Goal: Information Seeking & Learning: Learn about a topic

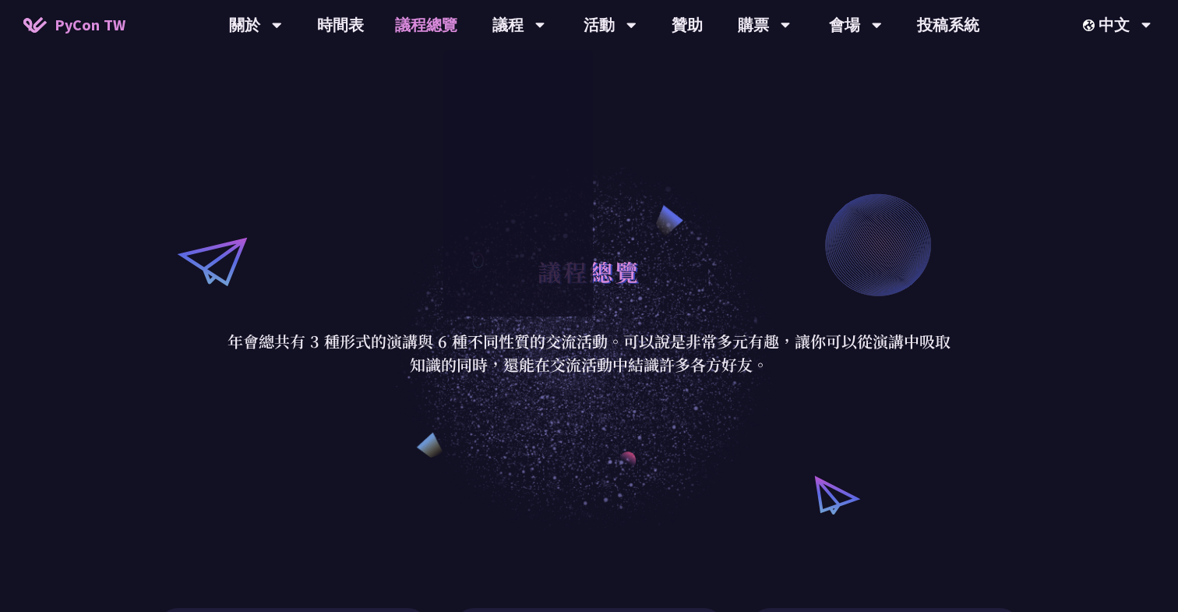
click at [423, 26] on link "議程總覽" at bounding box center [425, 25] width 93 height 50
click at [326, 30] on link "時間表" at bounding box center [340, 25] width 78 height 50
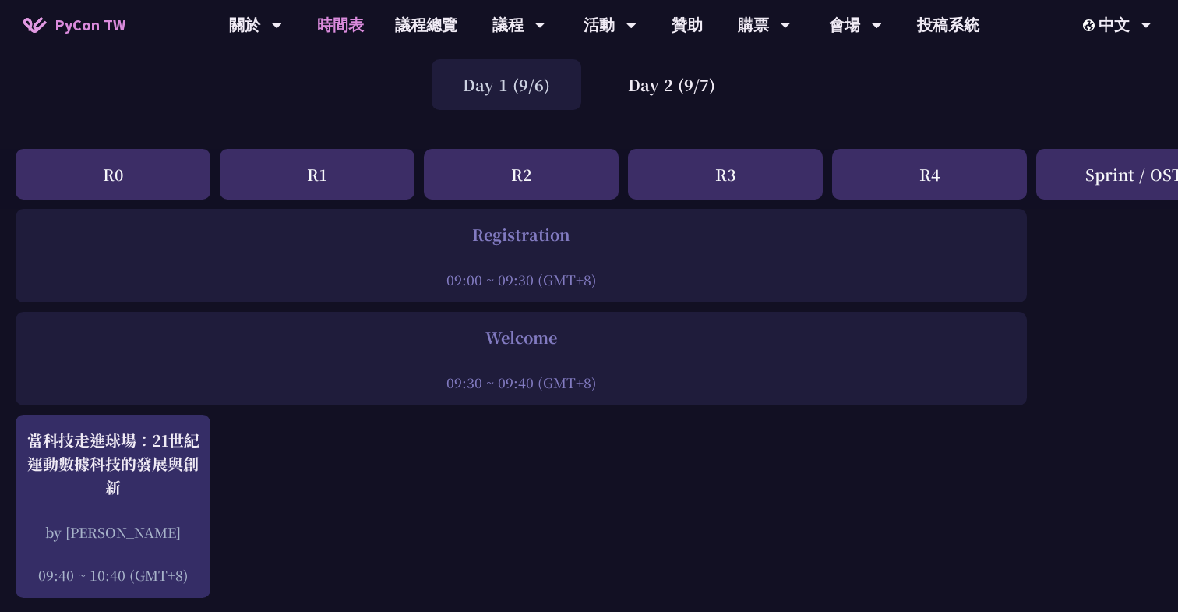
scroll to position [69, 0]
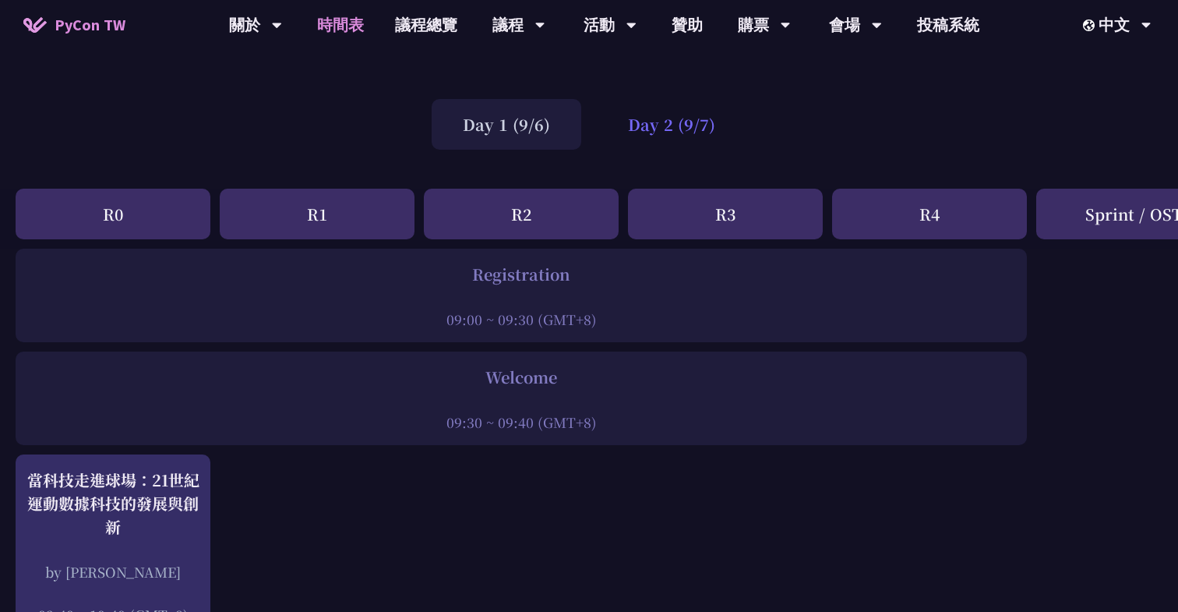
click at [676, 129] on div "Day 2 (9/7)" at bounding box center [672, 124] width 150 height 51
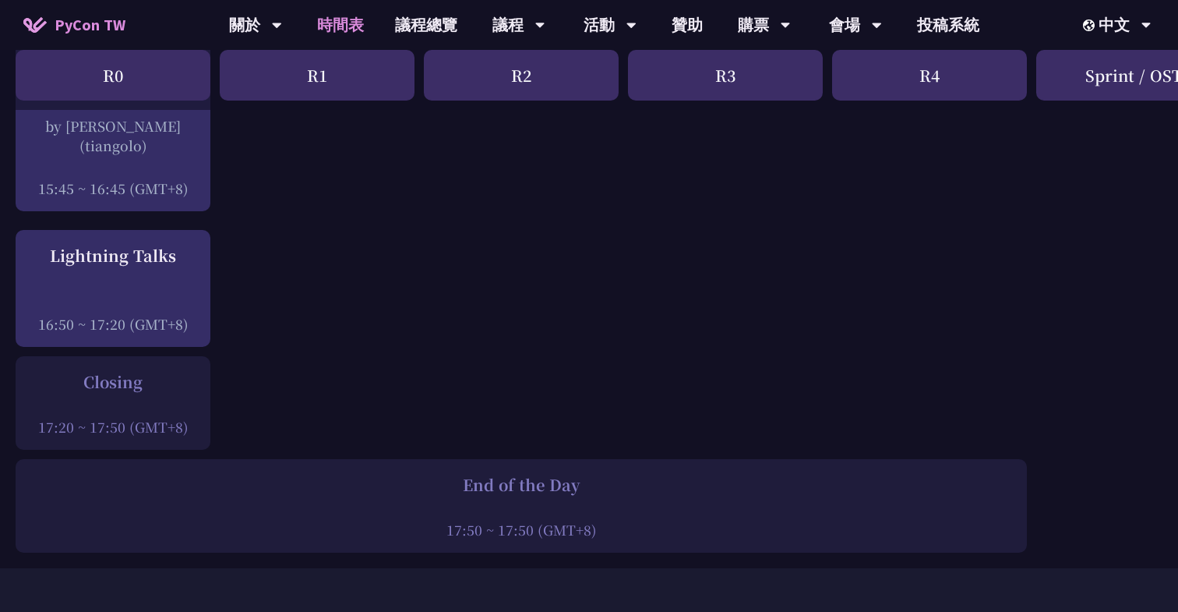
scroll to position [2110, 0]
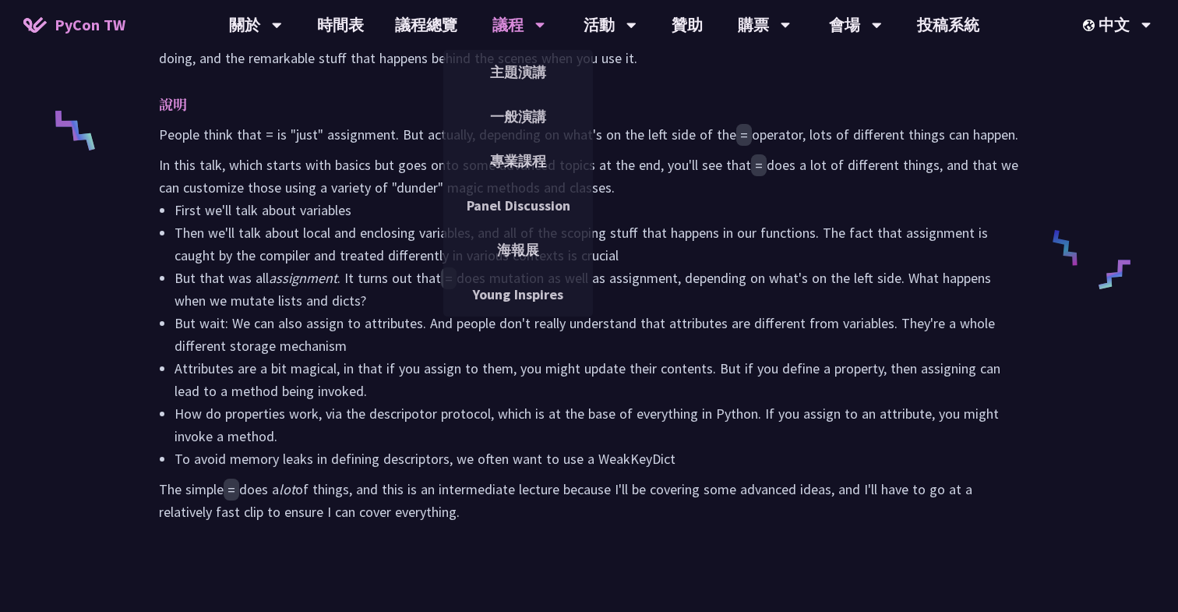
scroll to position [652, 0]
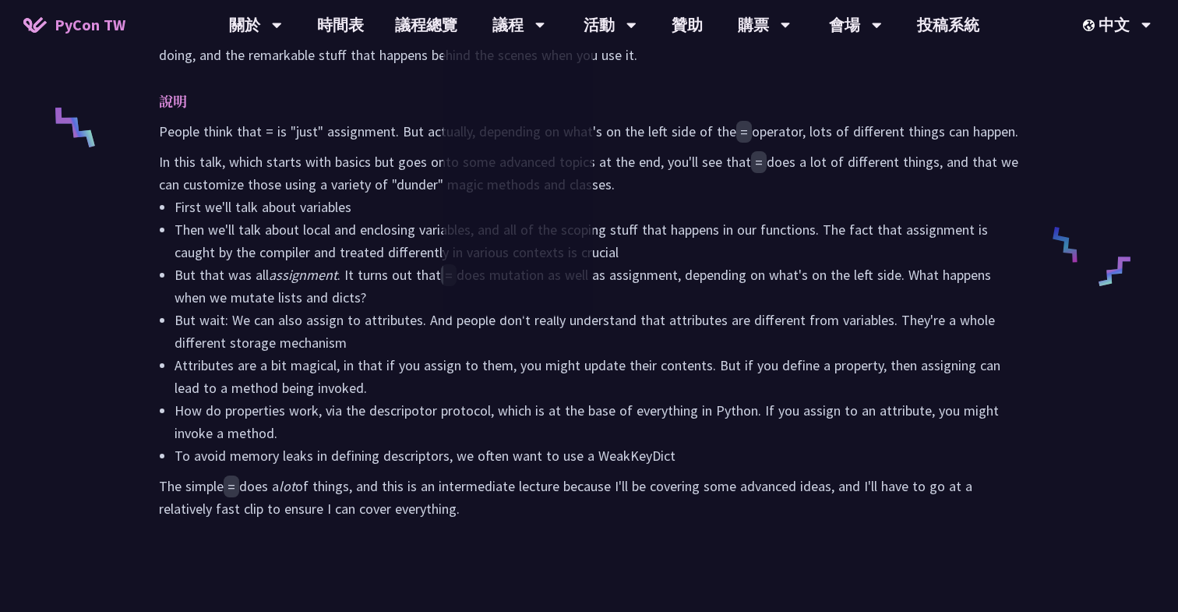
click at [254, 171] on p "In this talk, which starts with basics but goes onto some advanced topics at th…" at bounding box center [589, 172] width 860 height 45
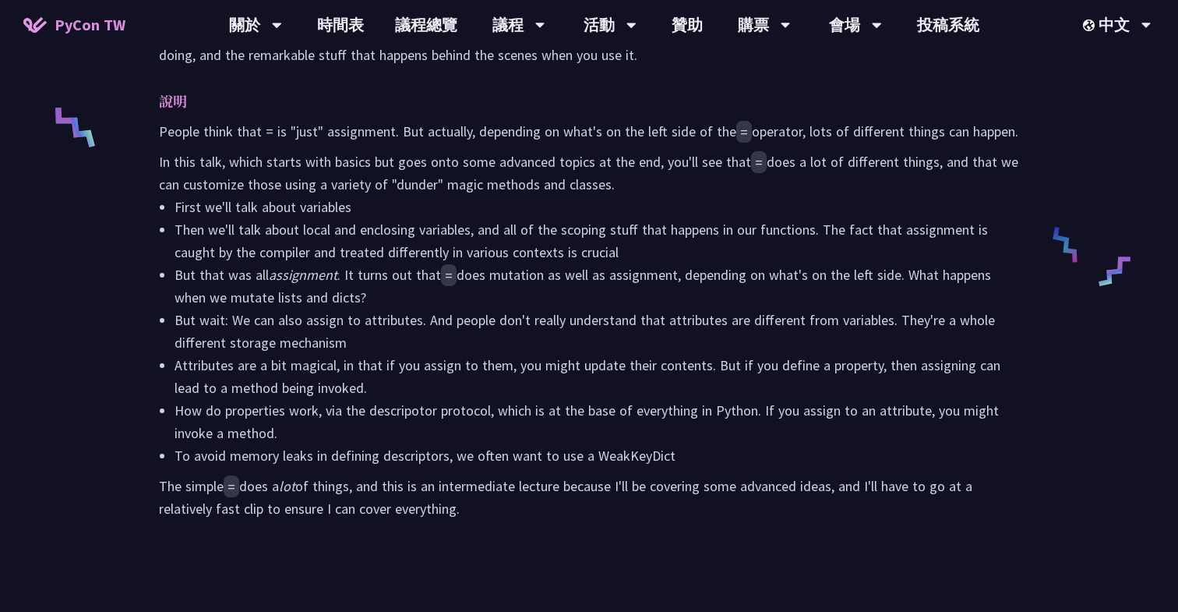
drag, startPoint x: 157, startPoint y: 129, endPoint x: 736, endPoint y: 541, distance: 710.7
click at [736, 541] on div "摘要 We use assignment all the time in Python. But what really happens when we us…" at bounding box center [588, 247] width 891 height 622
copy div "People think that = is "just" assignment. But actually, depending on what's on …"
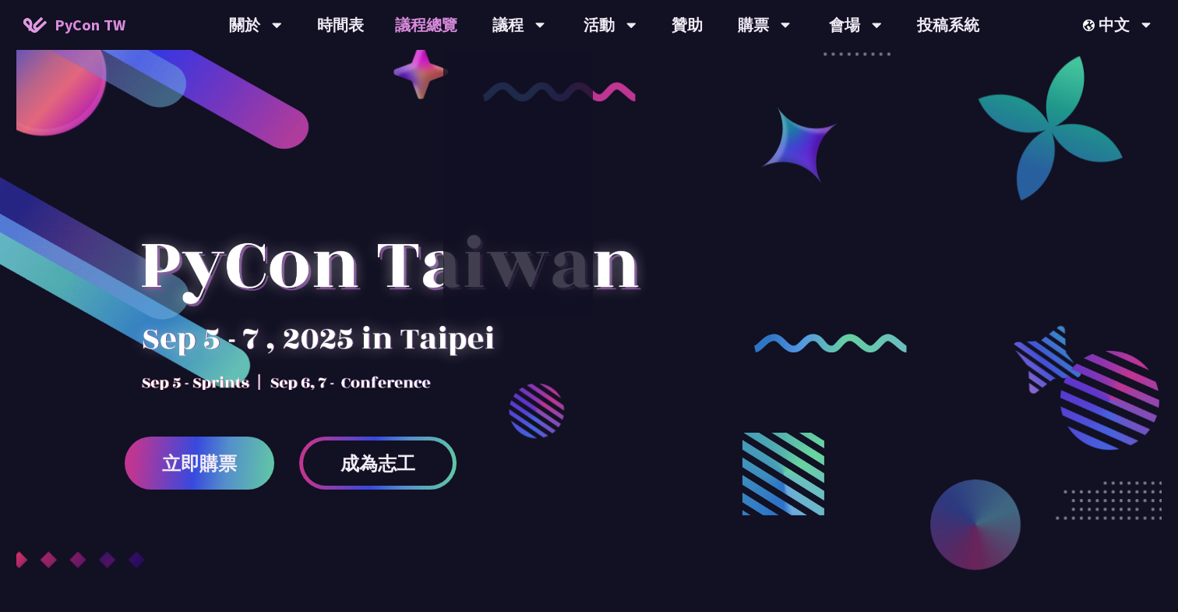
click at [425, 24] on link "議程總覽" at bounding box center [425, 25] width 93 height 50
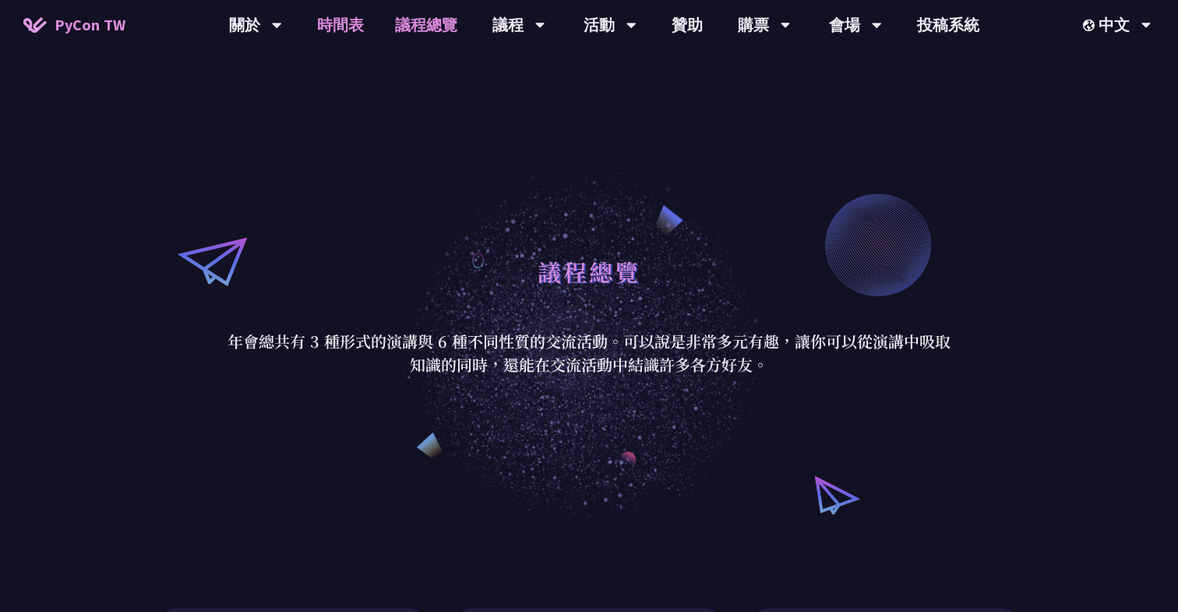
click at [337, 17] on link "時間表" at bounding box center [340, 25] width 78 height 50
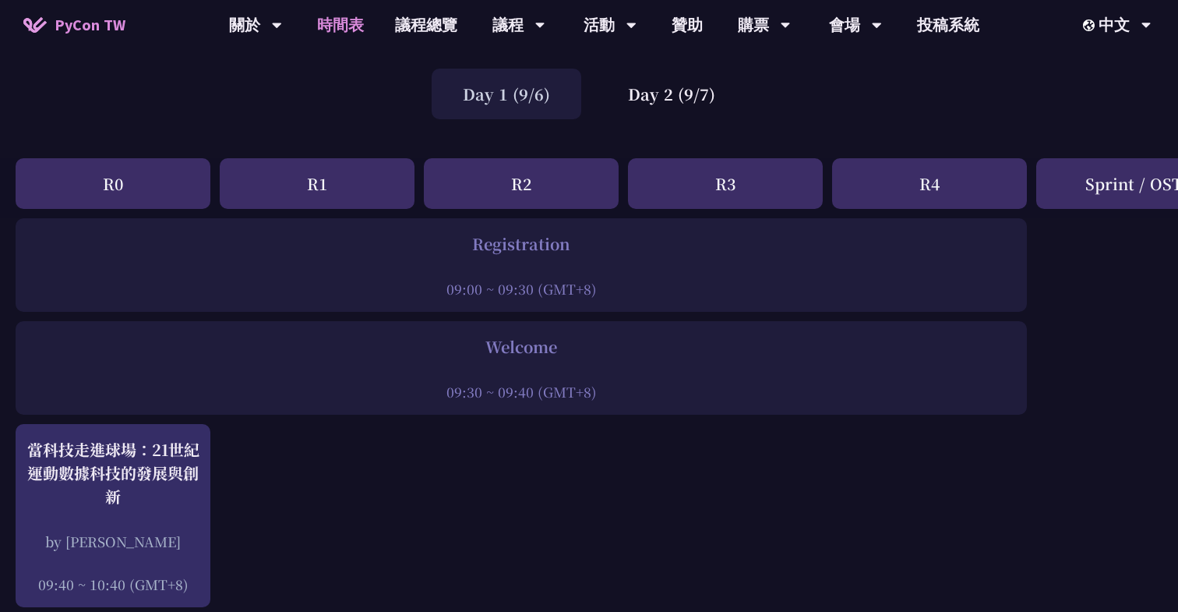
scroll to position [140, 0]
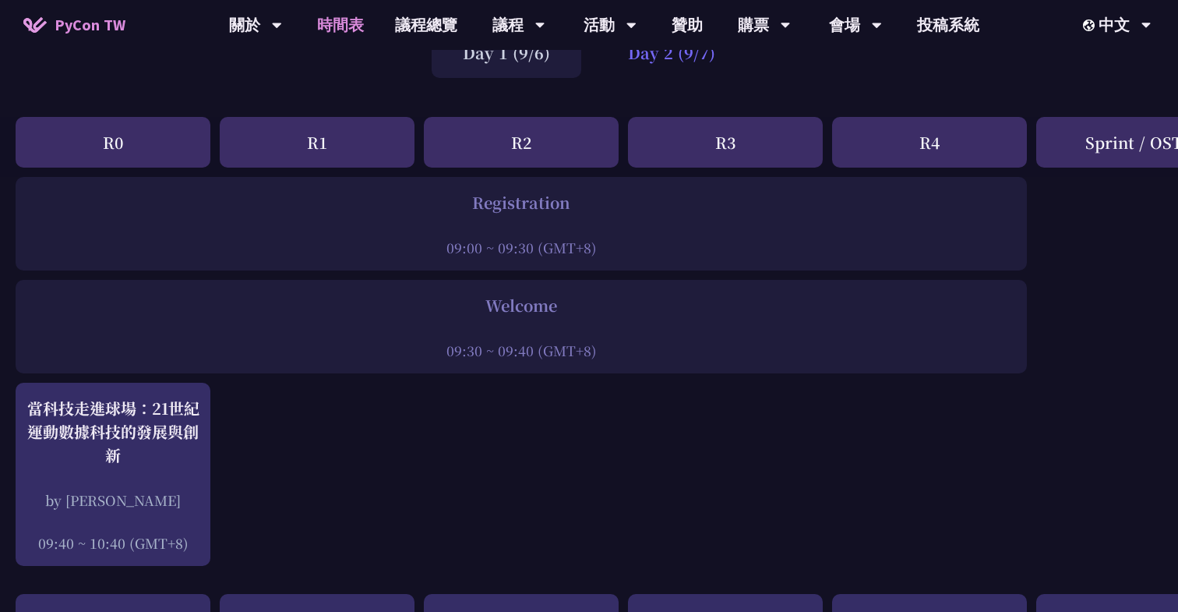
click at [664, 65] on div "Day 2 (9/7)" at bounding box center [672, 52] width 150 height 51
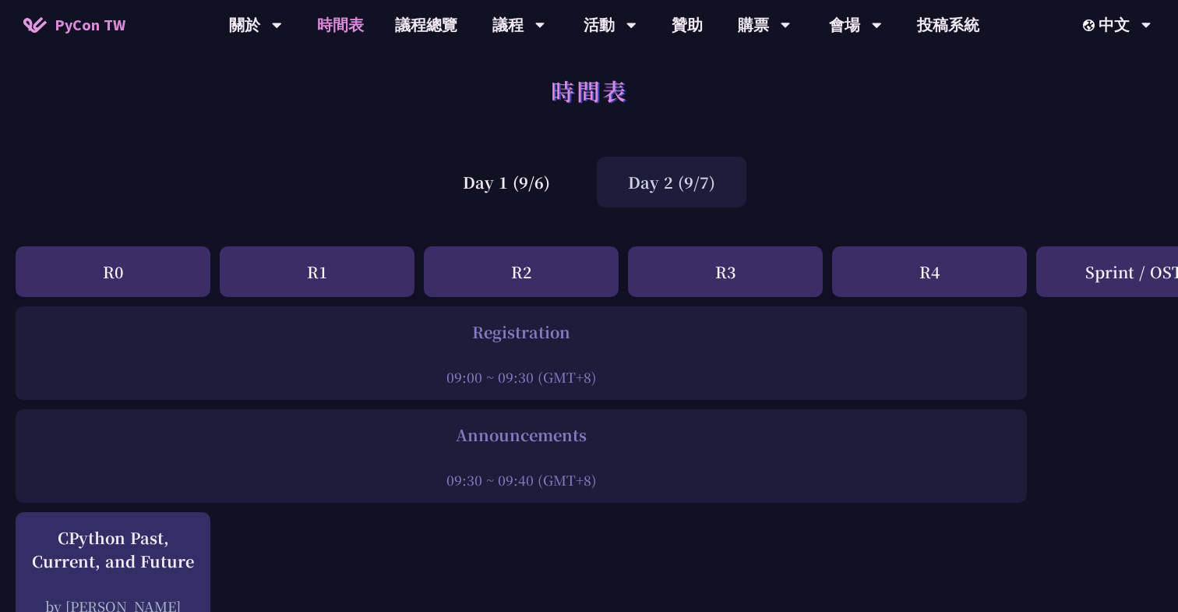
scroll to position [16, 0]
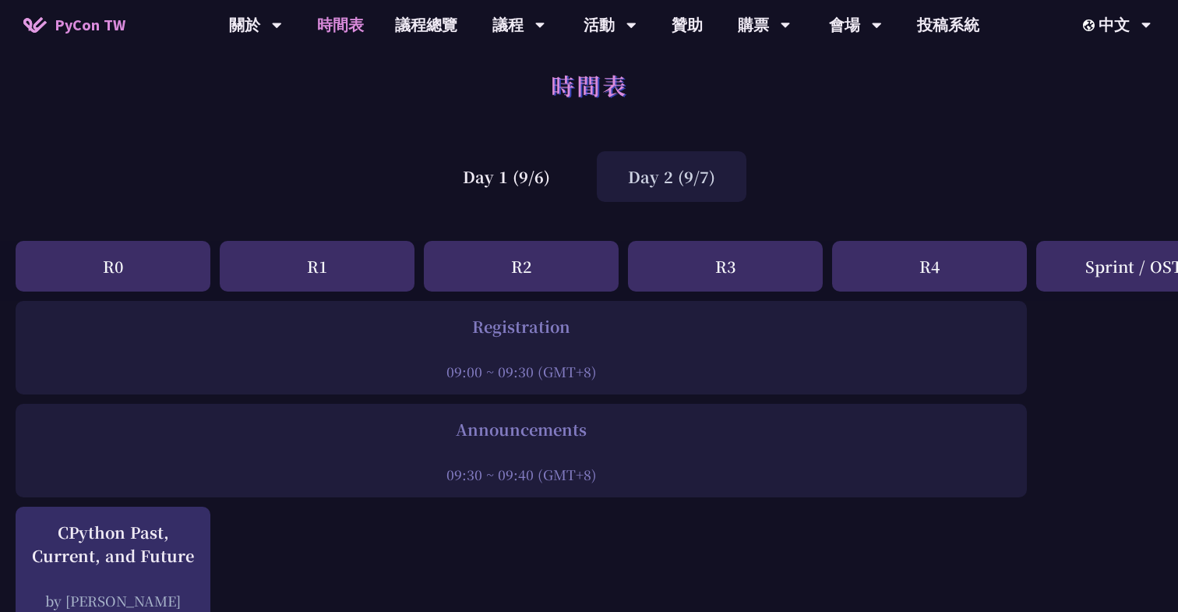
click at [663, 177] on div "Day 2 (9/7)" at bounding box center [672, 176] width 150 height 51
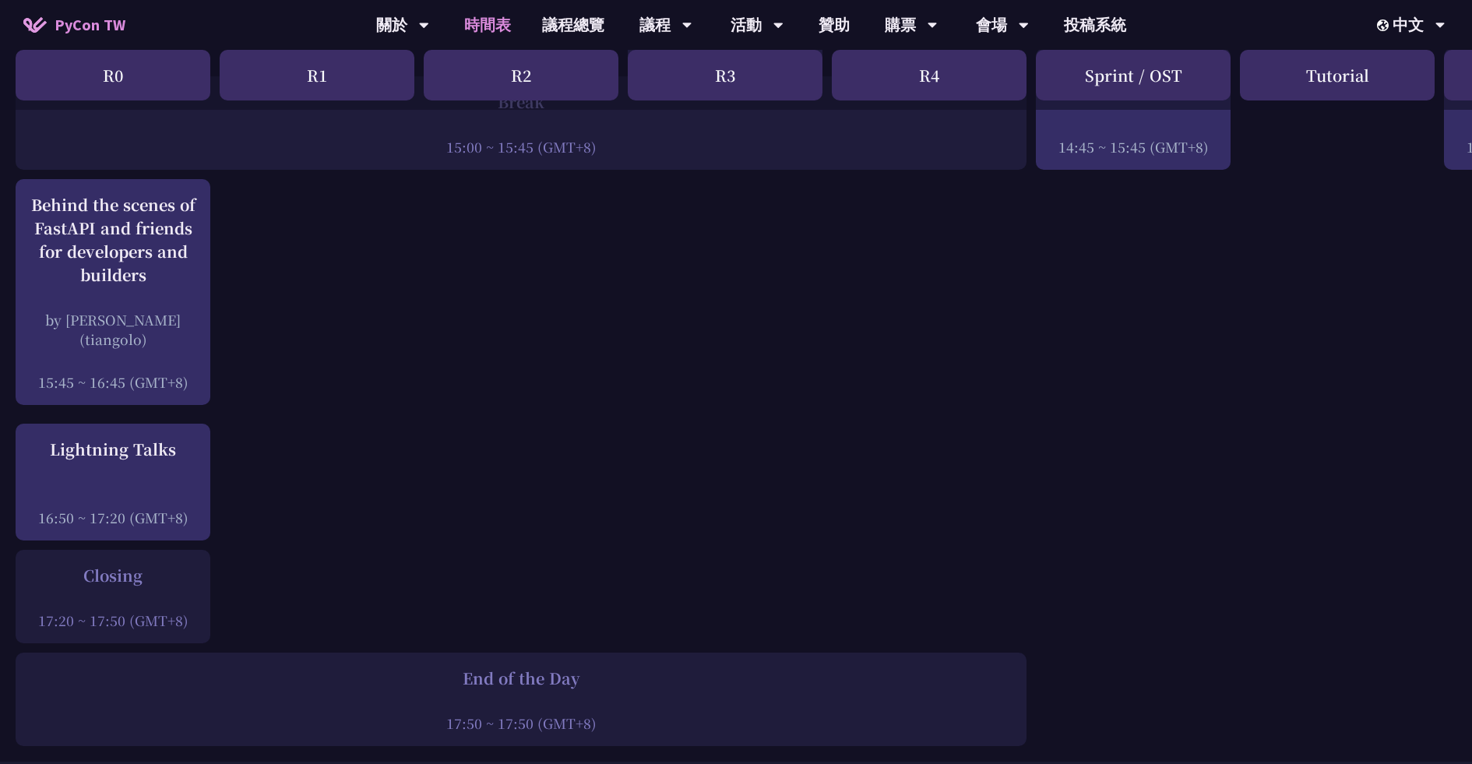
scroll to position [2018, 0]
